Goal: Task Accomplishment & Management: Manage account settings

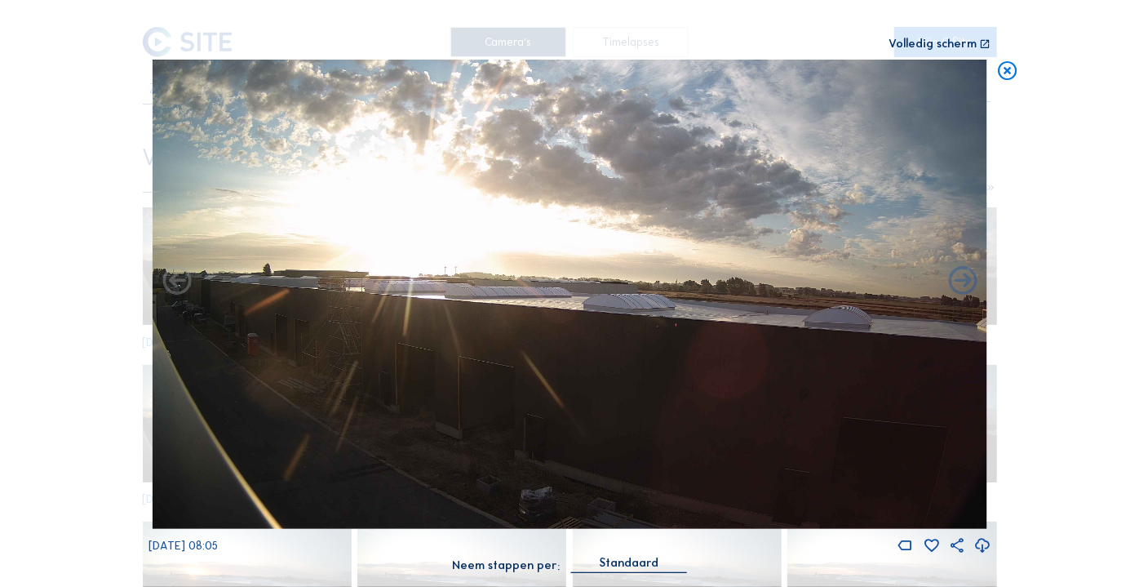
click at [1010, 72] on icon at bounding box center [1007, 71] width 23 height 23
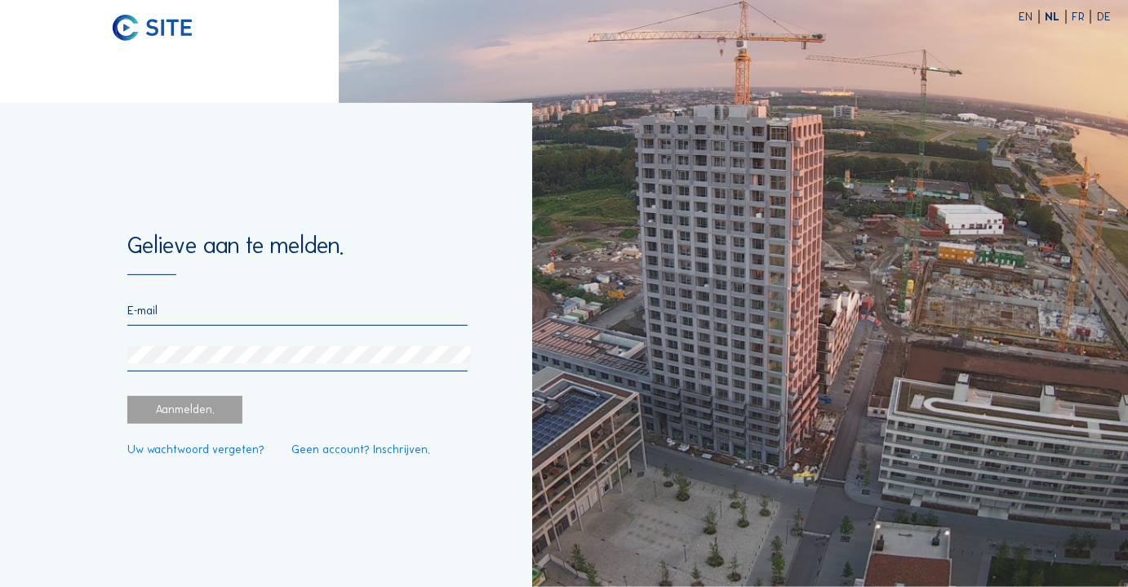
type input "[EMAIL_ADDRESS][DOMAIN_NAME]"
click at [191, 415] on div "Aanmelden." at bounding box center [184, 410] width 115 height 28
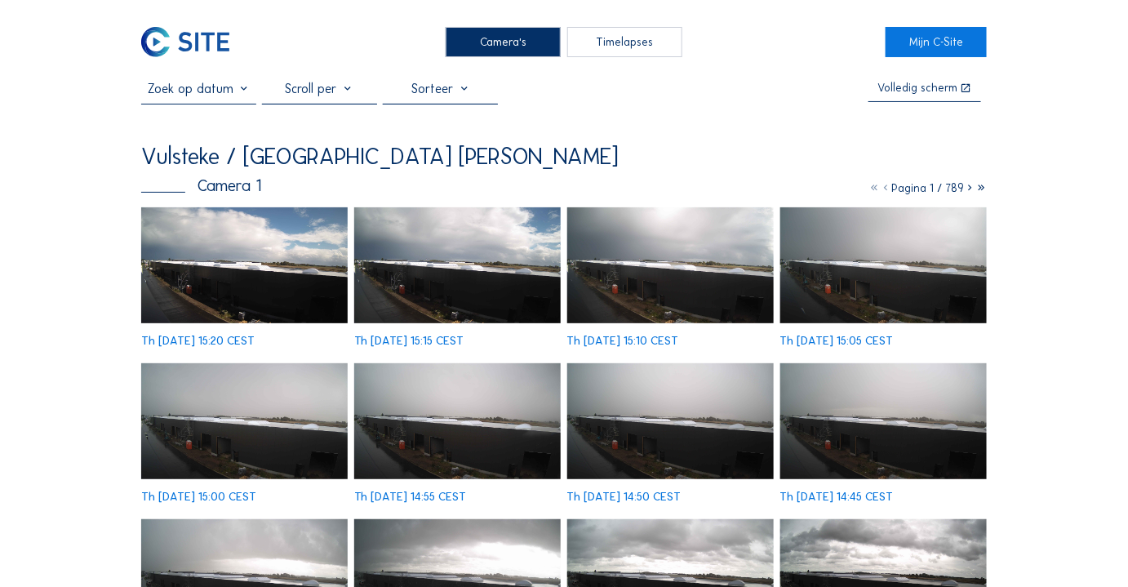
click at [296, 291] on img at bounding box center [244, 265] width 207 height 117
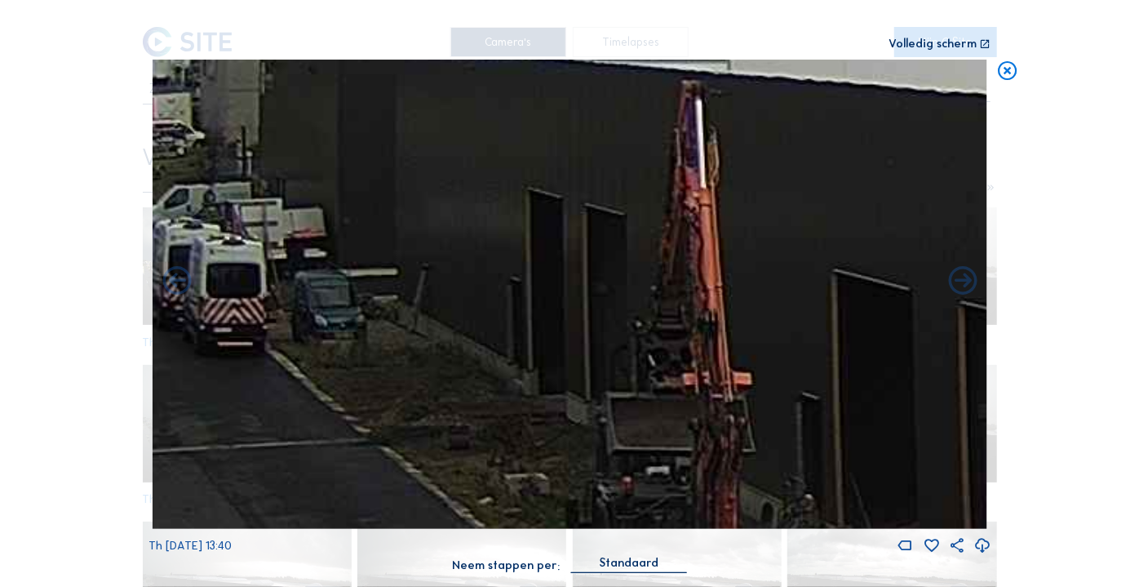
click at [268, 335] on img at bounding box center [570, 294] width 835 height 469
